Goal: Information Seeking & Learning: Learn about a topic

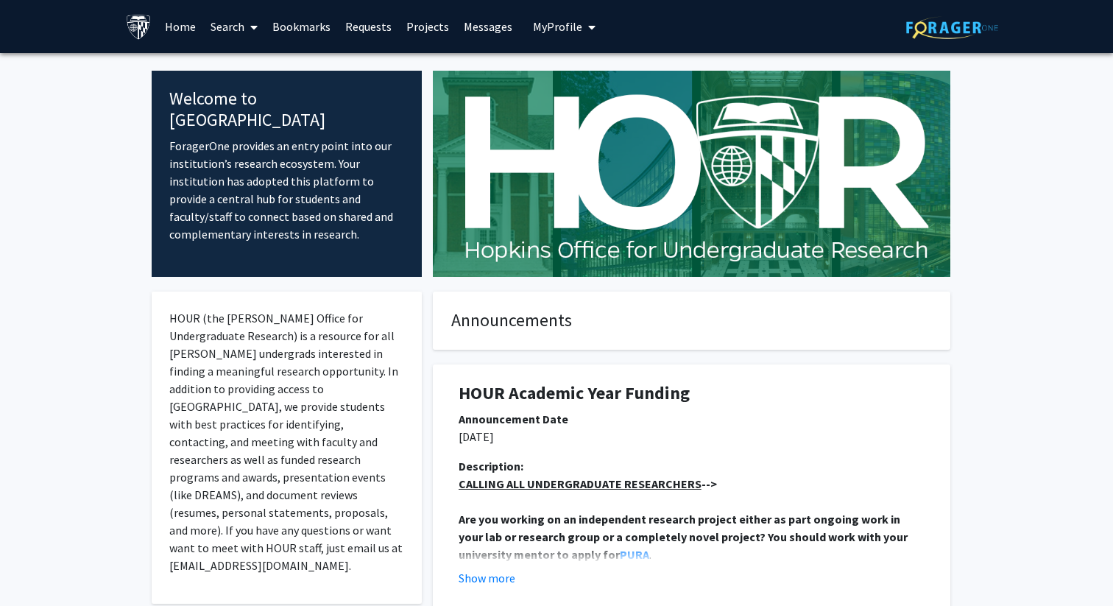
click at [240, 29] on link "Search" at bounding box center [234, 27] width 62 height 52
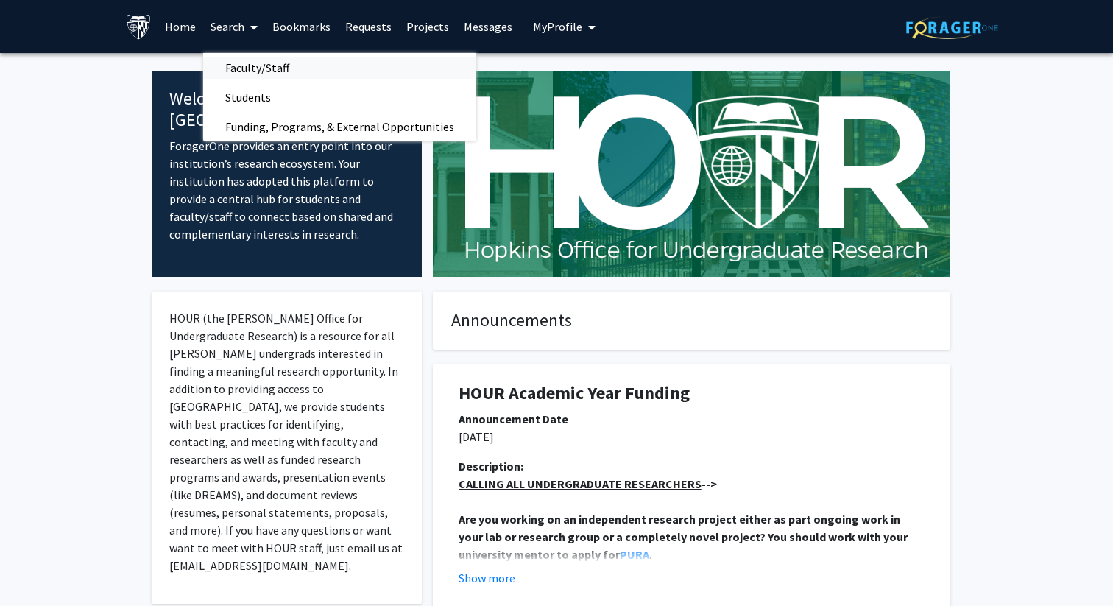
click at [240, 72] on span "Faculty/Staff" at bounding box center [257, 67] width 108 height 29
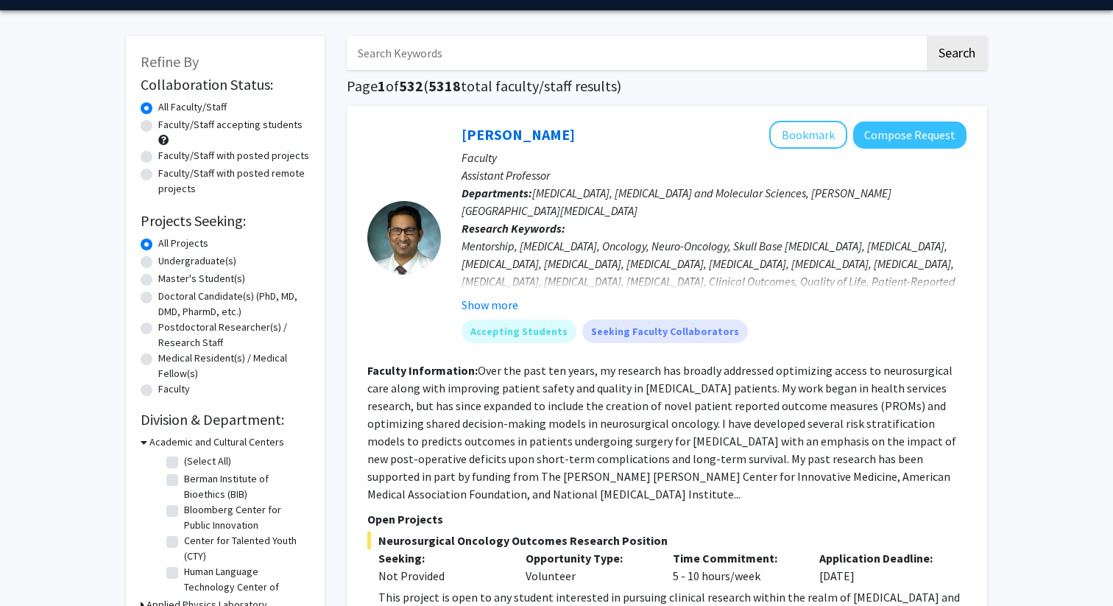
scroll to position [47, 0]
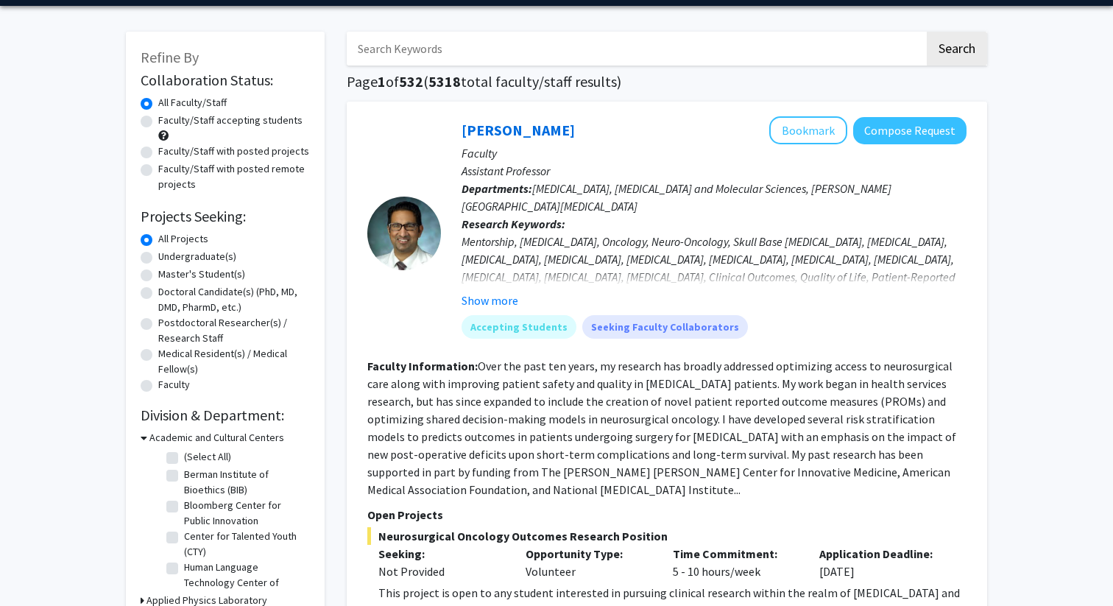
click at [202, 256] on label "Undergraduate(s)" at bounding box center [197, 256] width 78 height 15
click at [168, 256] on input "Undergraduate(s)" at bounding box center [163, 254] width 10 height 10
radio input "true"
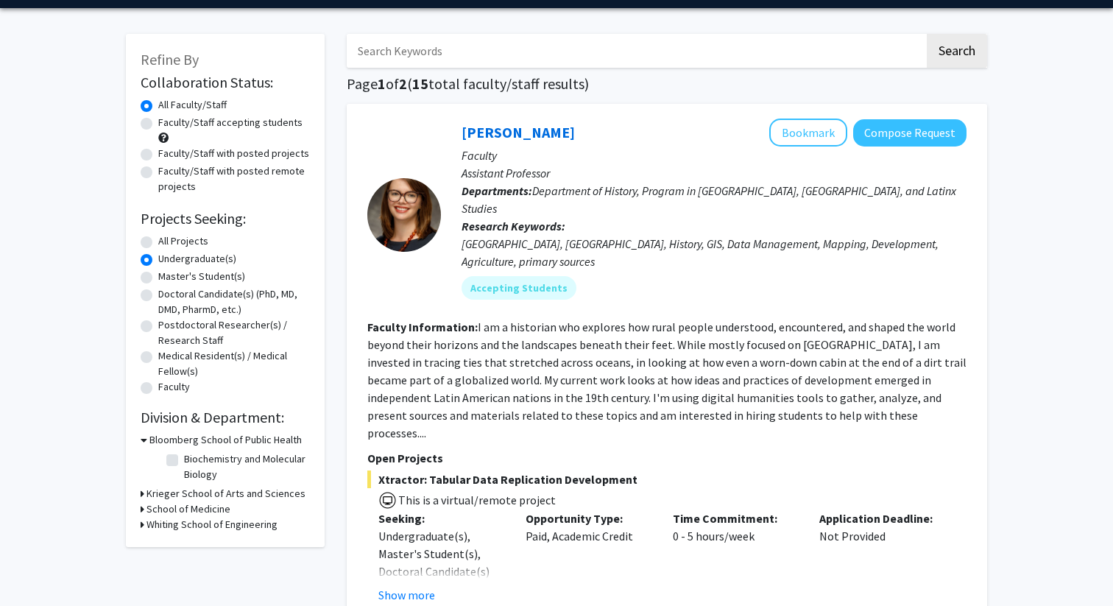
scroll to position [59, 0]
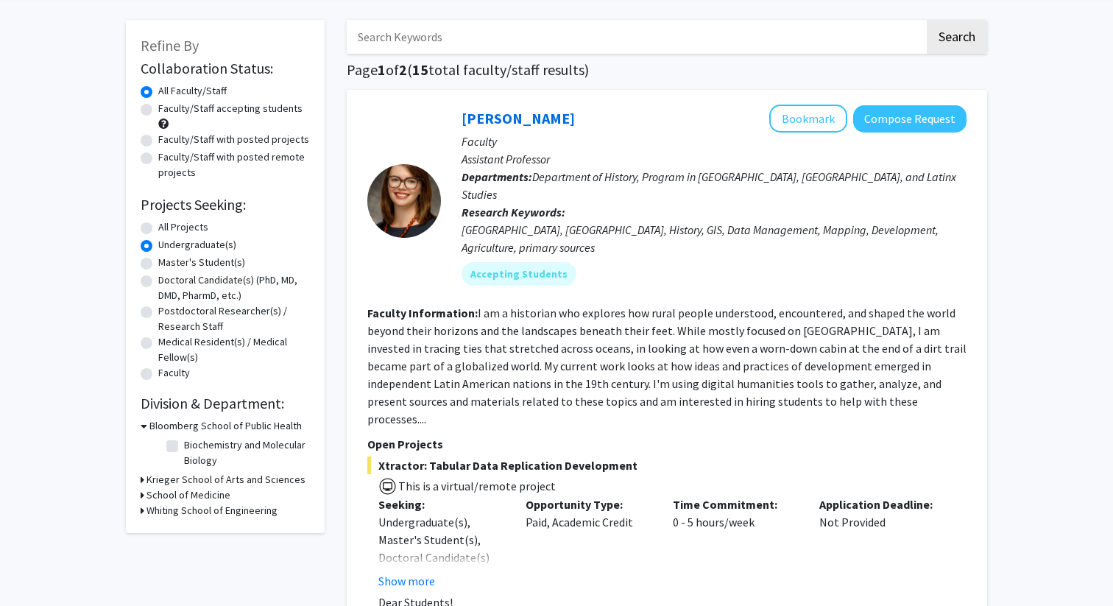
click at [139, 480] on div "Refine By Collaboration Status: Collaboration Status All Faculty/Staff Collabor…" at bounding box center [225, 276] width 199 height 513
click at [142, 481] on icon at bounding box center [143, 479] width 4 height 15
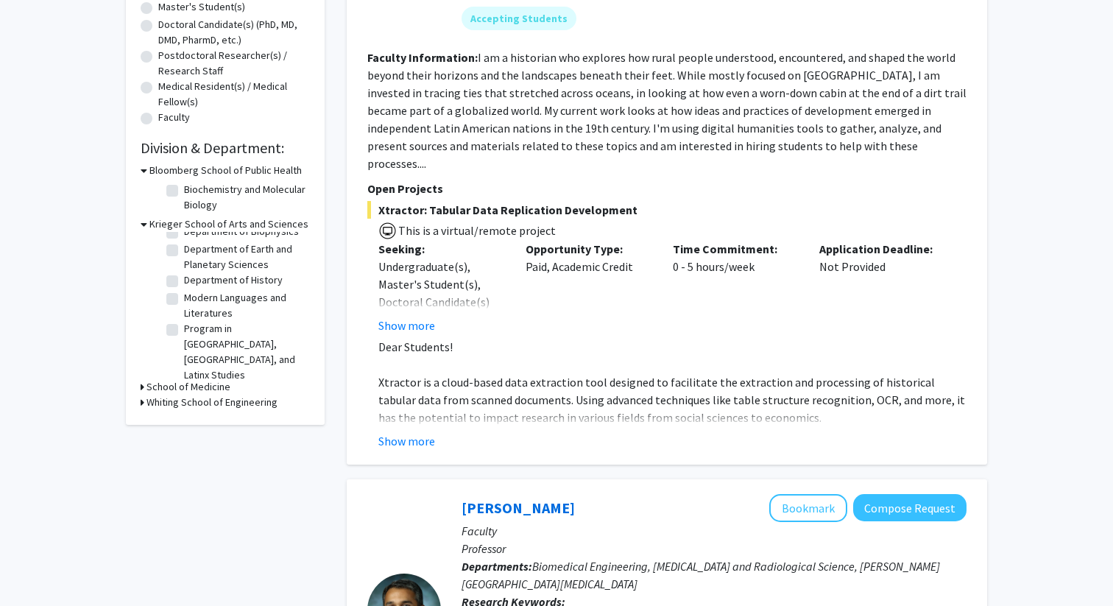
scroll to position [119, 0]
click at [184, 373] on label "SNF Agora Institute" at bounding box center [226, 380] width 85 height 15
click at [184, 373] on input "SNF Agora Institute" at bounding box center [189, 378] width 10 height 10
checkbox input "true"
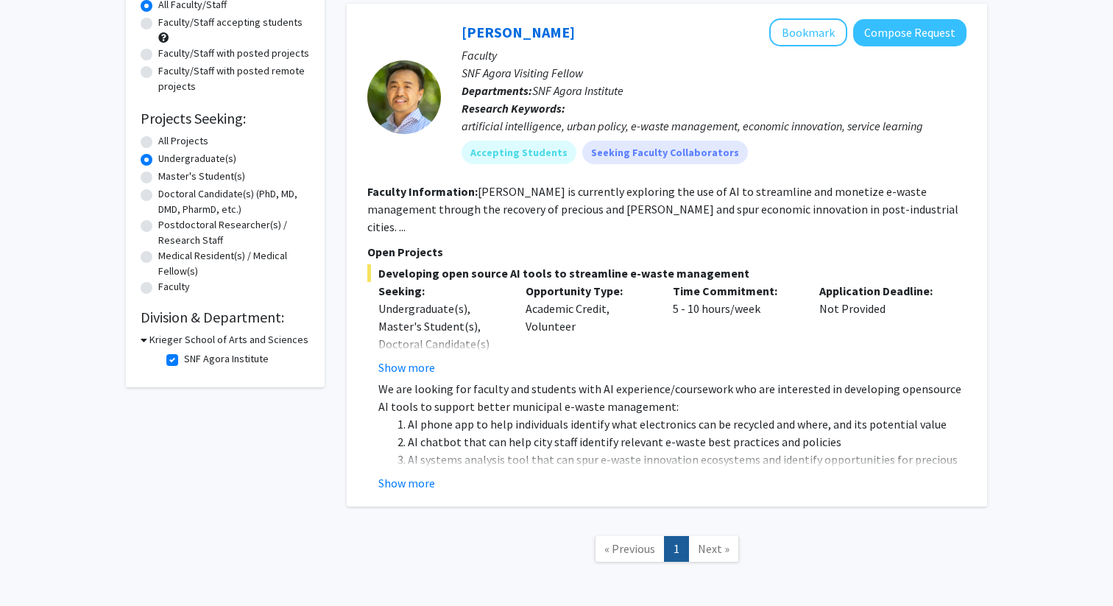
scroll to position [149, 0]
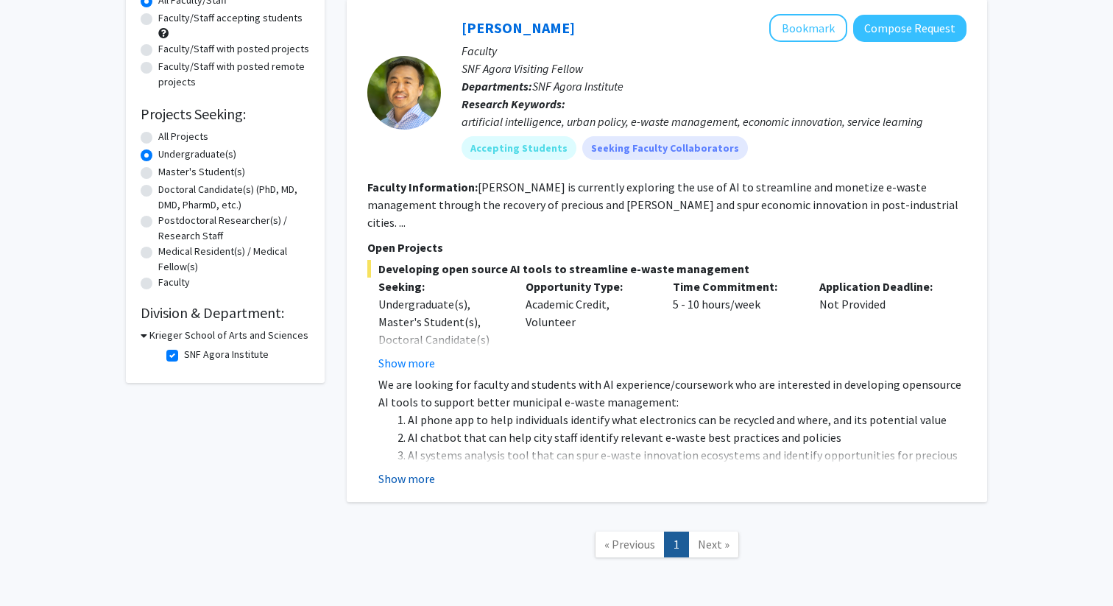
click at [419, 470] on button "Show more" at bounding box center [407, 479] width 57 height 18
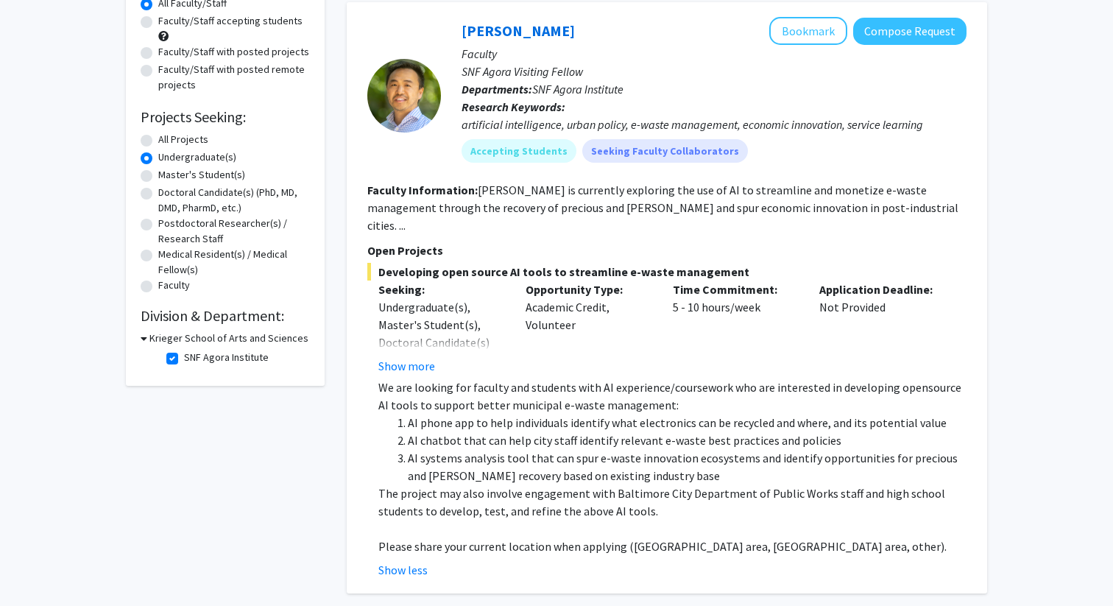
scroll to position [169, 0]
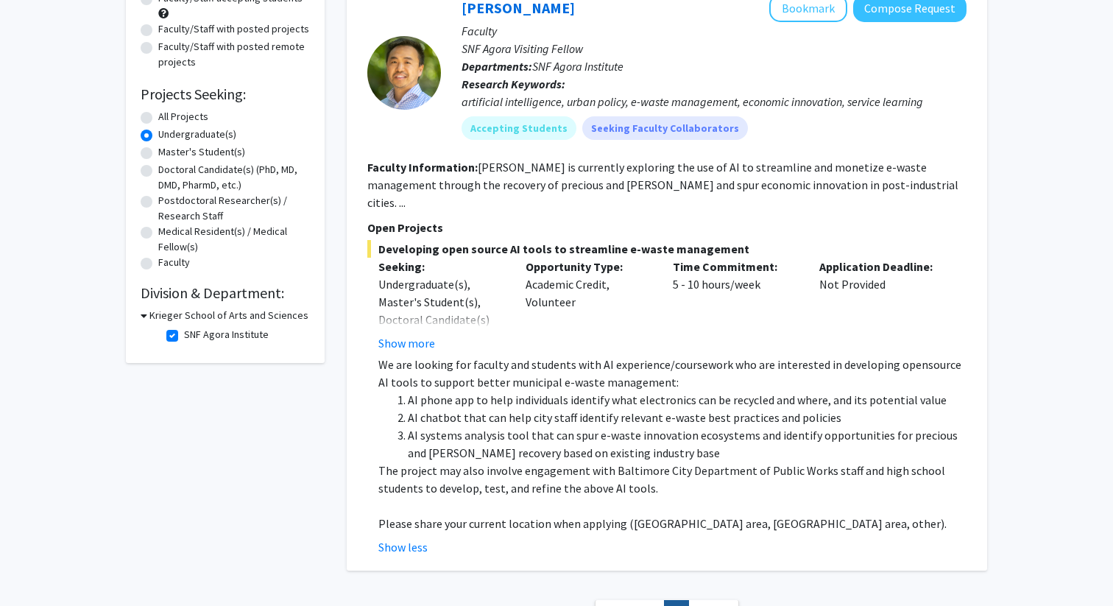
click at [184, 331] on label "SNF Agora Institute" at bounding box center [226, 334] width 85 height 15
click at [184, 331] on input "SNF Agora Institute" at bounding box center [189, 332] width 10 height 10
checkbox input "false"
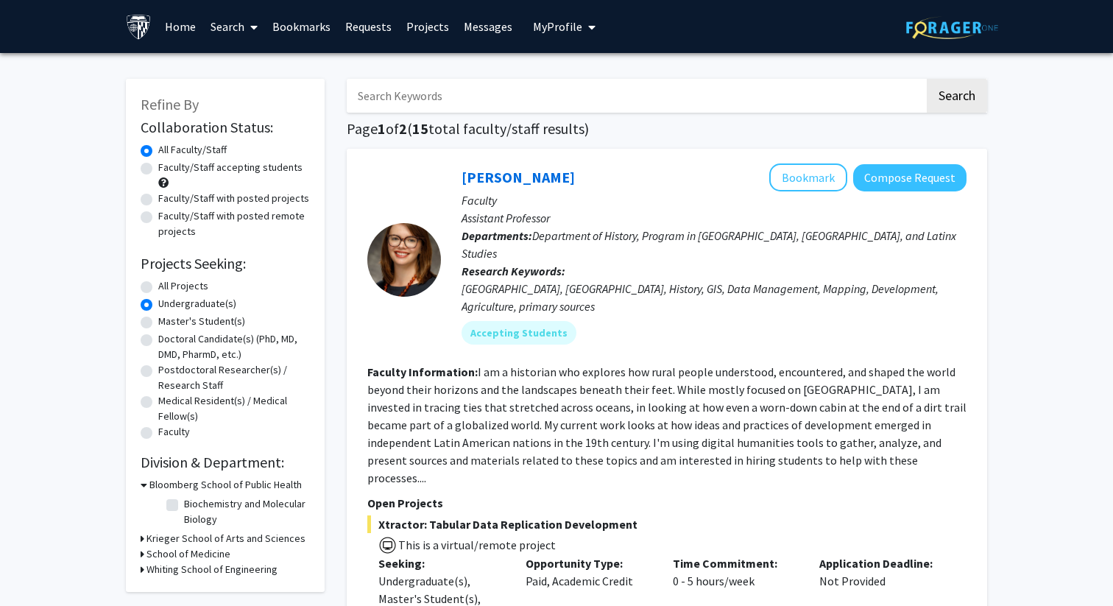
scroll to position [22, 0]
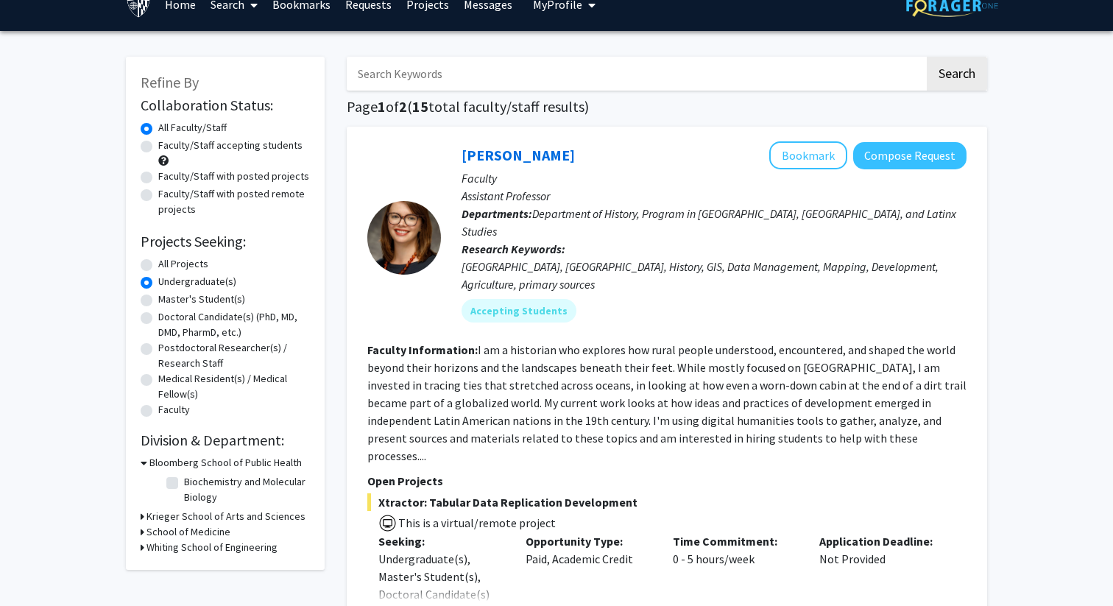
click at [158, 266] on label "All Projects" at bounding box center [183, 263] width 50 height 15
click at [158, 266] on input "All Projects" at bounding box center [163, 261] width 10 height 10
radio input "true"
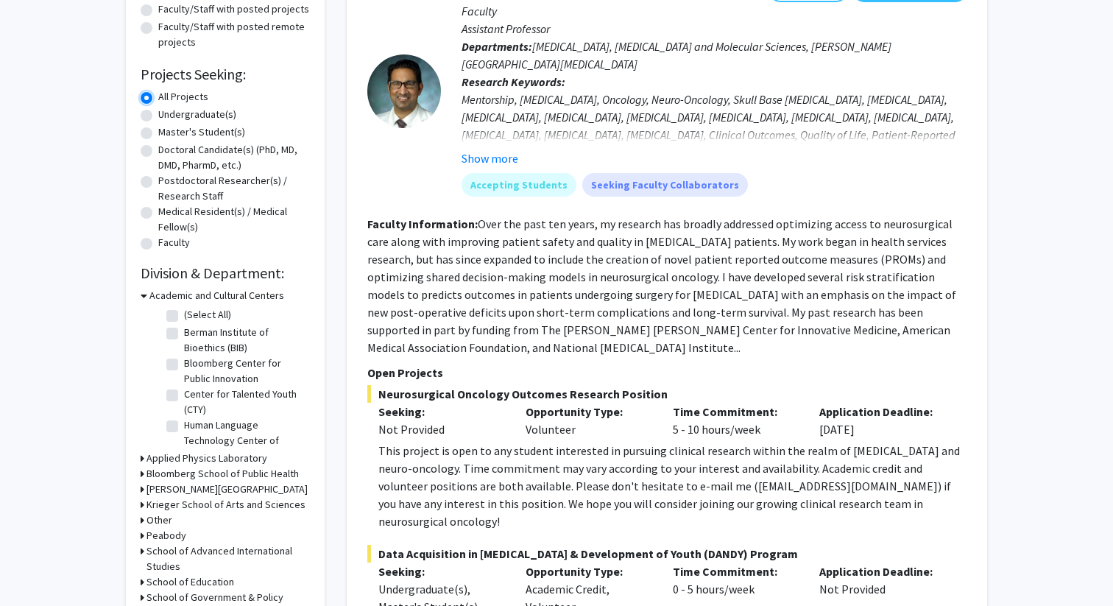
scroll to position [186, 0]
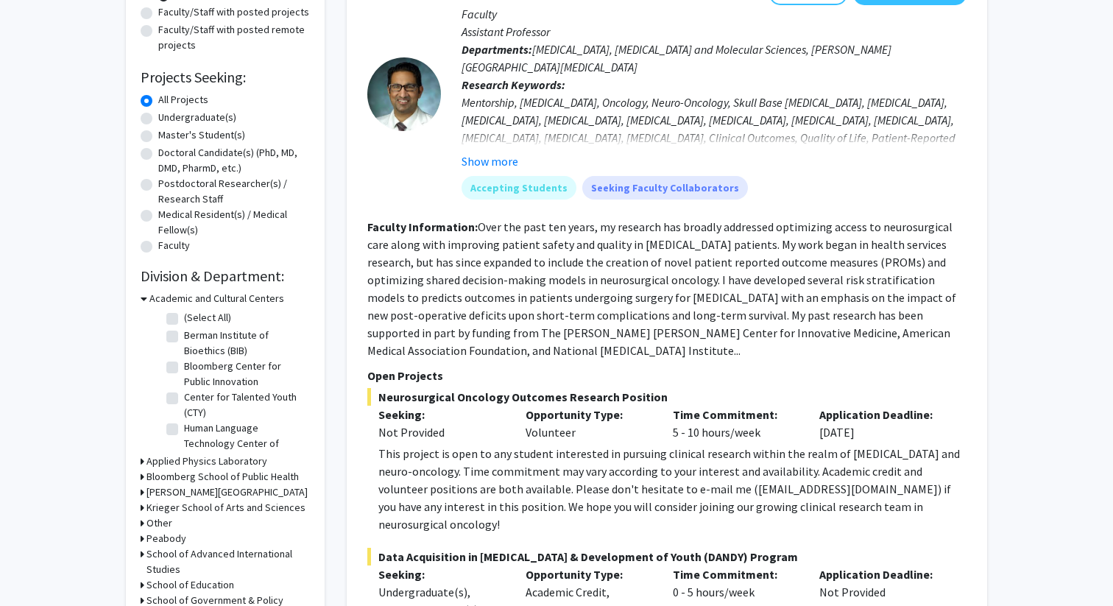
click at [158, 102] on label "All Projects" at bounding box center [183, 99] width 50 height 15
click at [158, 102] on input "All Projects" at bounding box center [163, 97] width 10 height 10
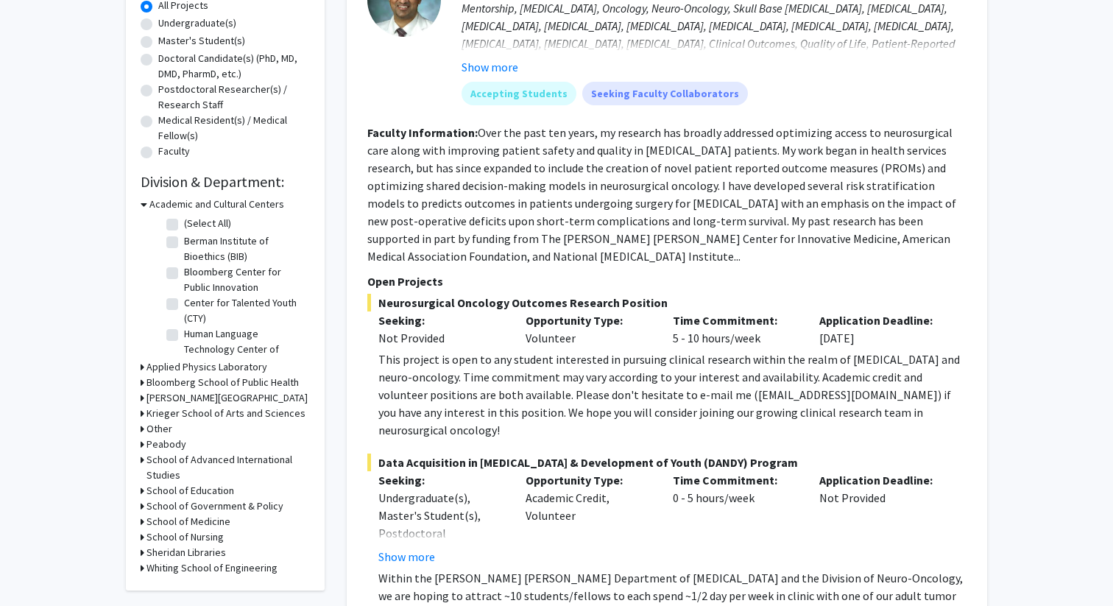
scroll to position [283, 0]
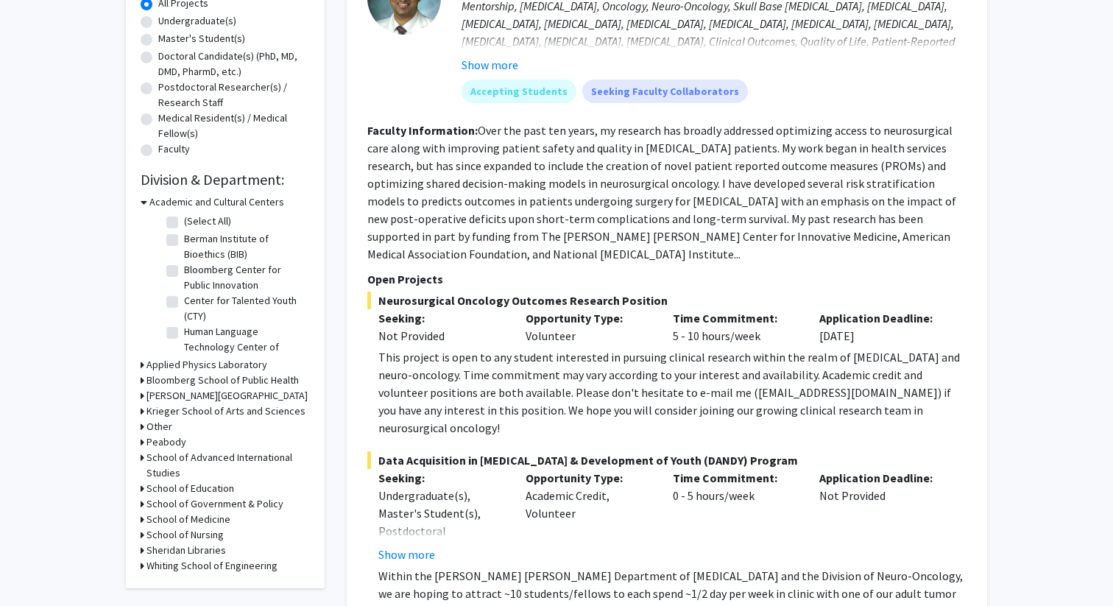
click at [144, 398] on icon at bounding box center [143, 395] width 4 height 15
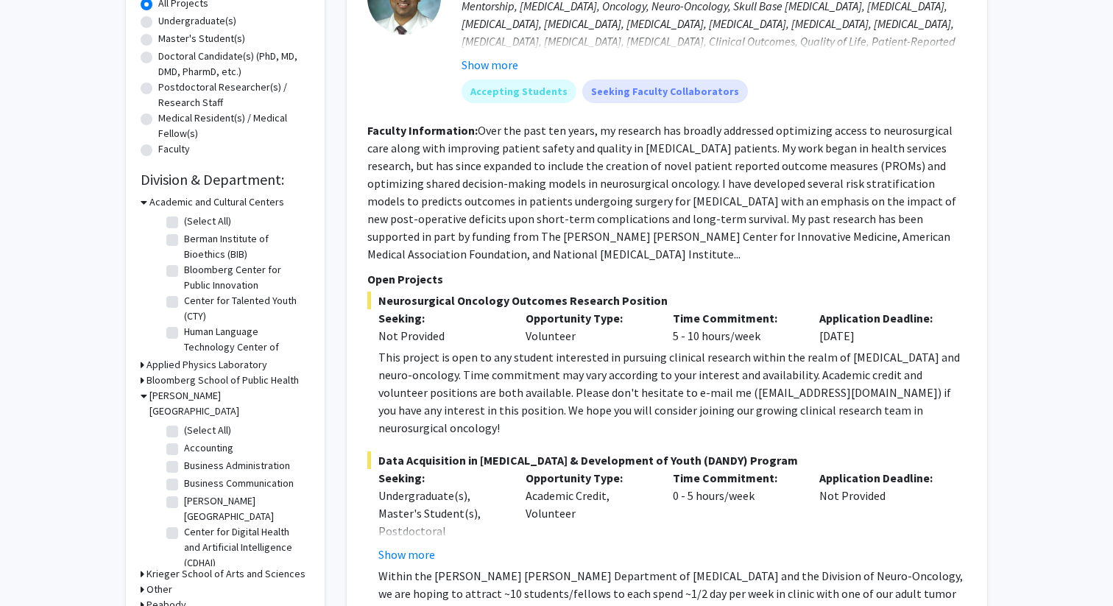
click at [144, 398] on icon at bounding box center [144, 395] width 7 height 15
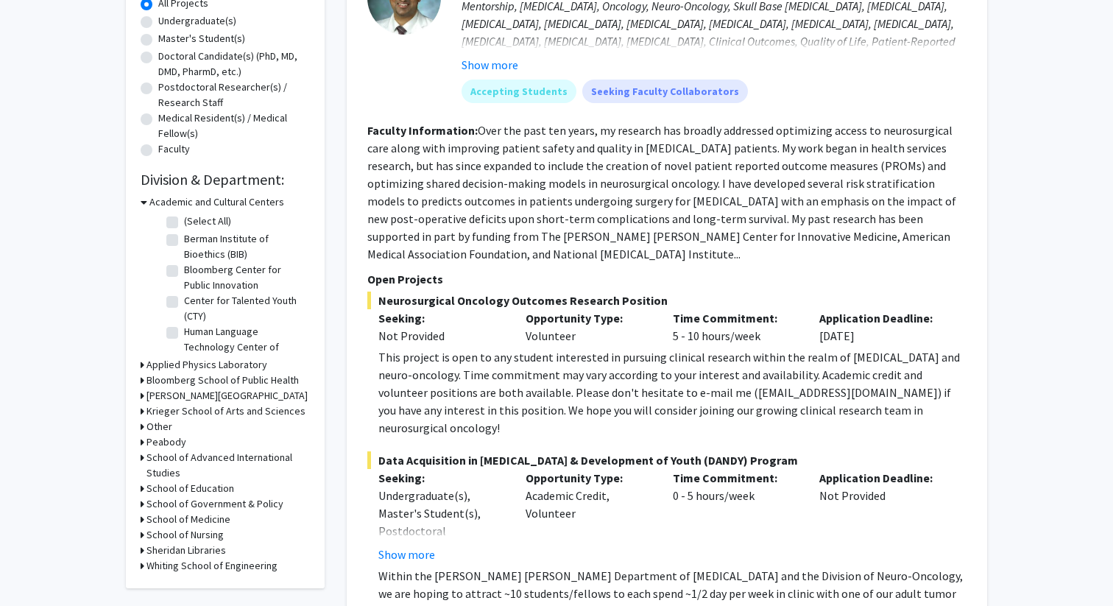
click at [147, 411] on h3 "Krieger School of Arts and Sciences" at bounding box center [226, 411] width 159 height 15
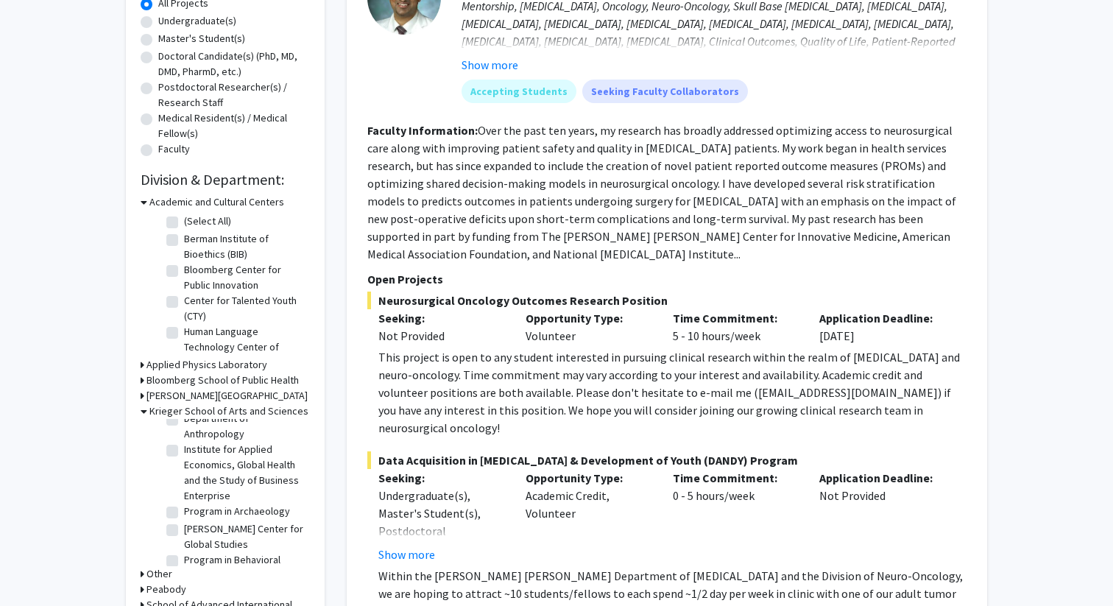
scroll to position [151, 0]
click at [184, 439] on label "Institute for Applied Economics, Global Health and the Study of Business Enterp…" at bounding box center [245, 462] width 122 height 62
click at [184, 439] on input "Institute for Applied Economics, Global Health and the Study of Business Enterp…" at bounding box center [189, 436] width 10 height 10
checkbox input "true"
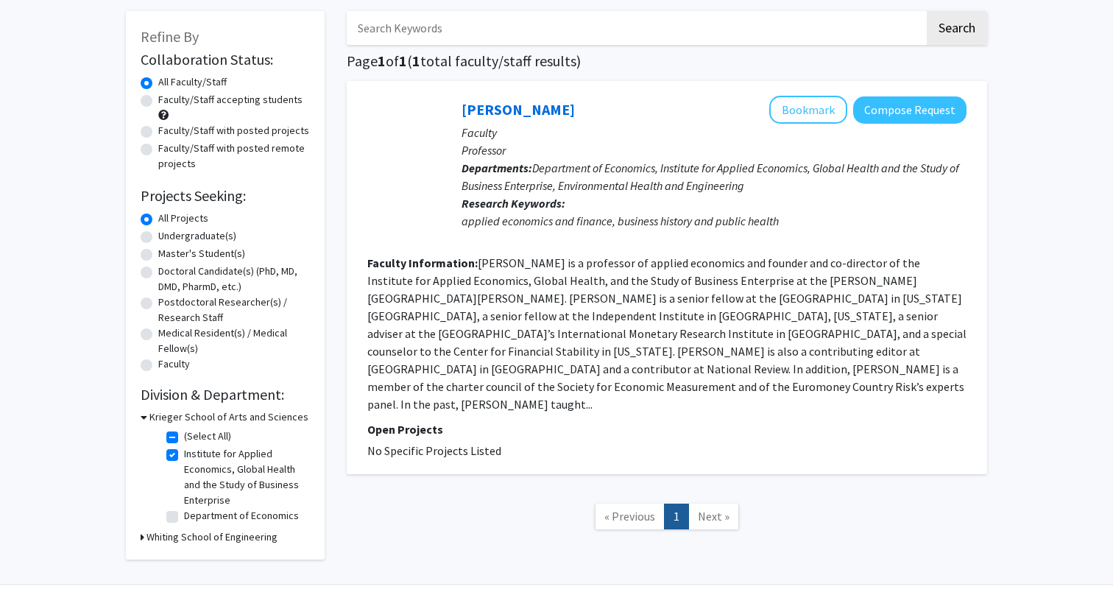
scroll to position [70, 0]
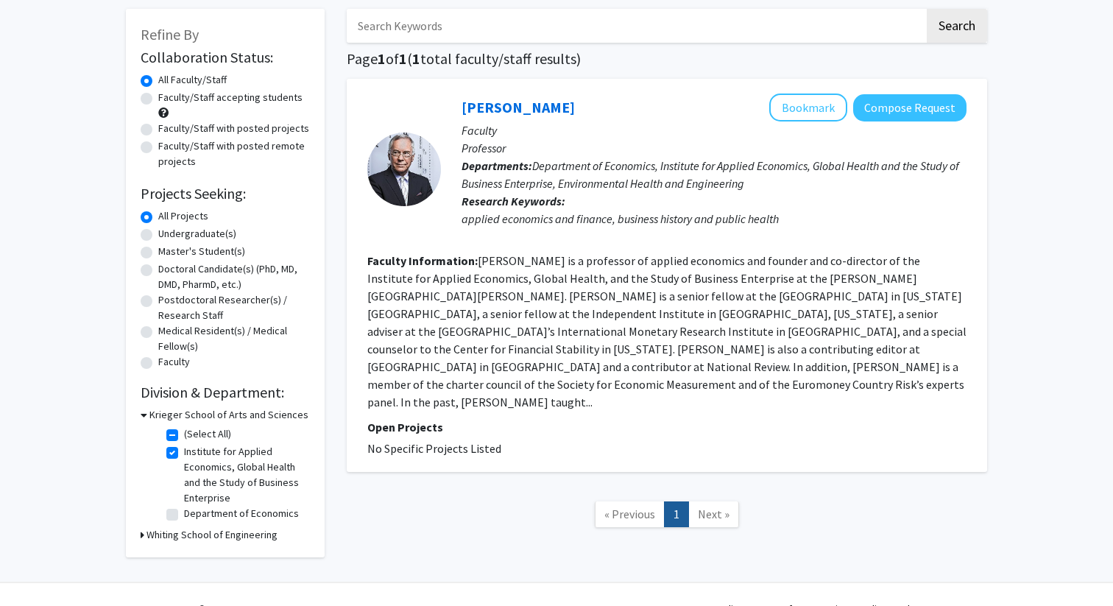
click at [184, 513] on label "Department of Economics" at bounding box center [241, 513] width 115 height 15
click at [184, 513] on input "Department of Economics" at bounding box center [189, 511] width 10 height 10
checkbox input "true"
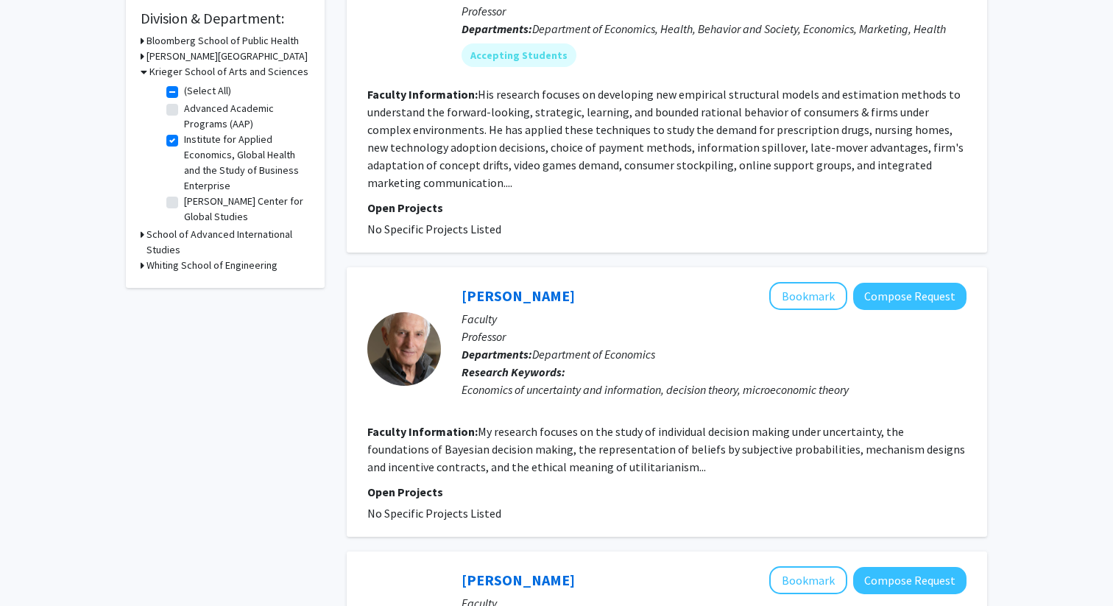
scroll to position [169, 0]
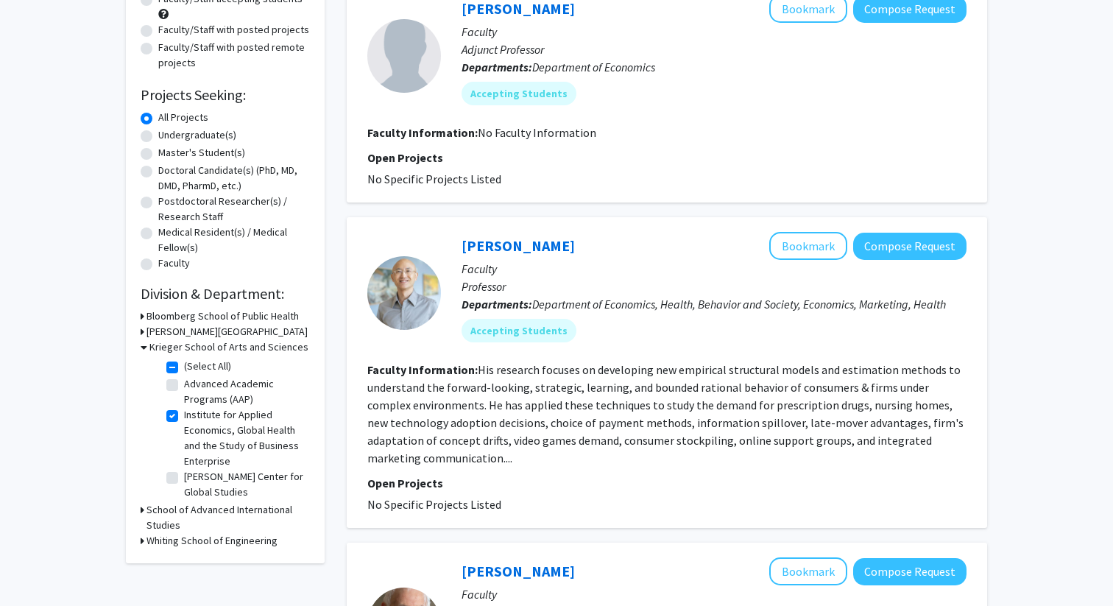
click at [184, 418] on label "Institute for Applied Economics, Global Health and the Study of Business Enterp…" at bounding box center [245, 438] width 122 height 62
click at [184, 417] on input "Institute for Applied Economics, Global Health and the Study of Business Enterp…" at bounding box center [189, 412] width 10 height 10
checkbox input "false"
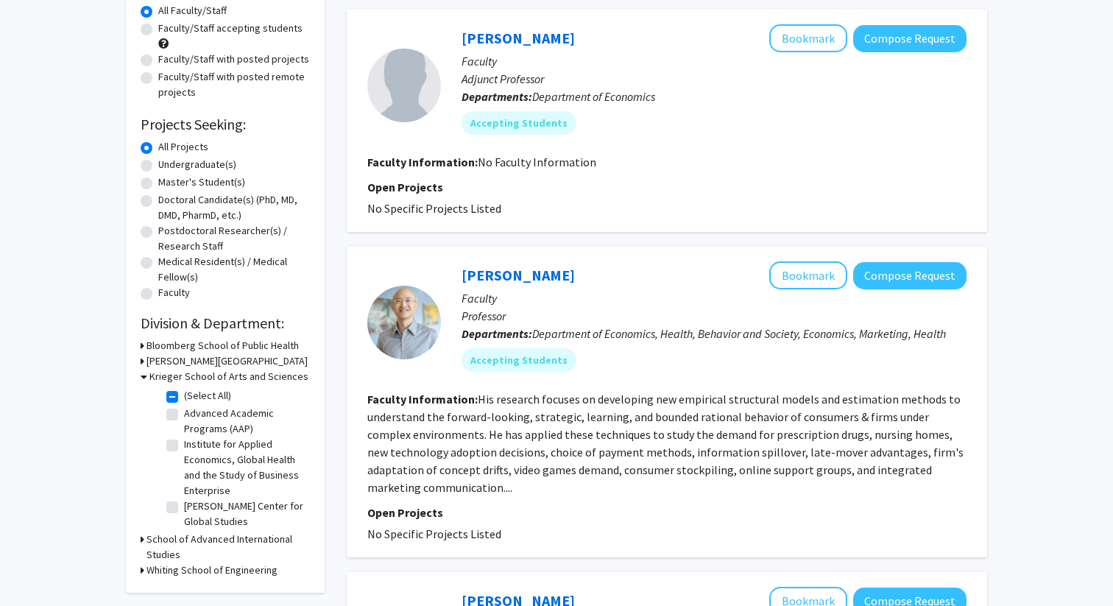
scroll to position [307, 0]
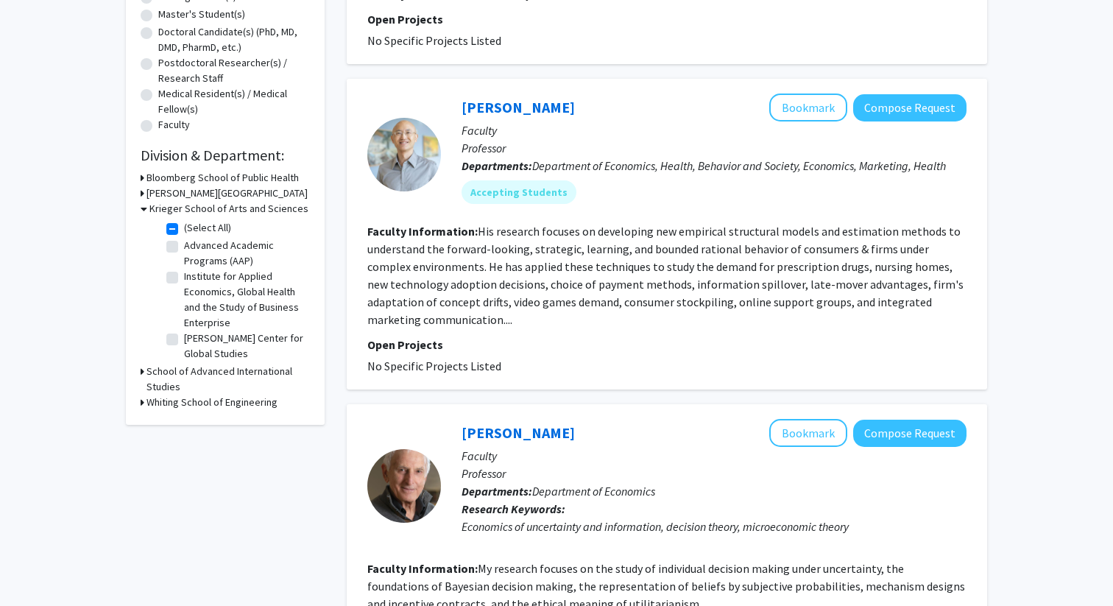
click at [184, 228] on label "(Select All)" at bounding box center [207, 227] width 47 height 15
click at [184, 228] on input "(Select All)" at bounding box center [189, 225] width 10 height 10
checkbox input "false"
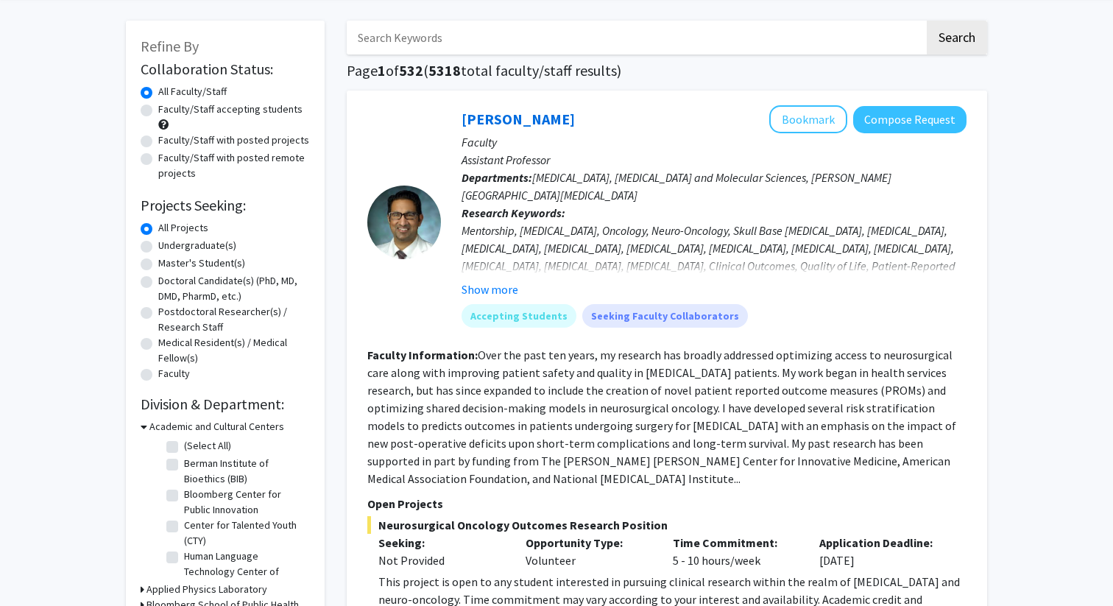
scroll to position [36, 0]
